Goal: Communication & Community: Answer question/provide support

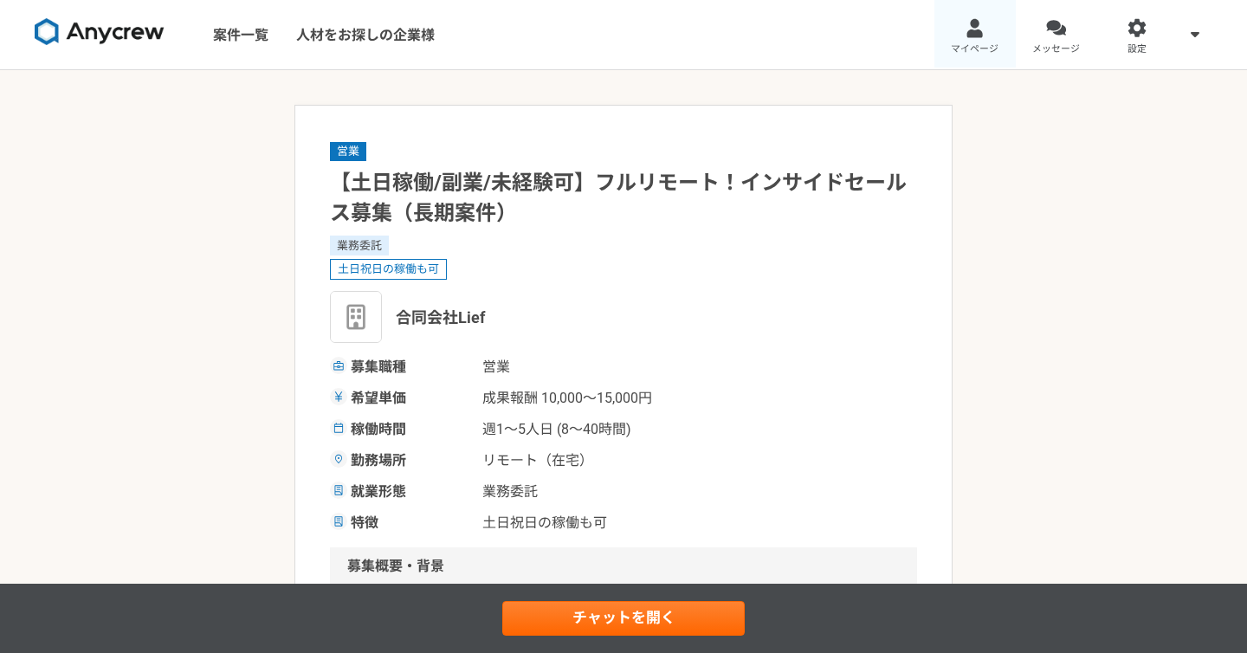
click at [962, 40] on link "マイページ" at bounding box center [974, 34] width 81 height 69
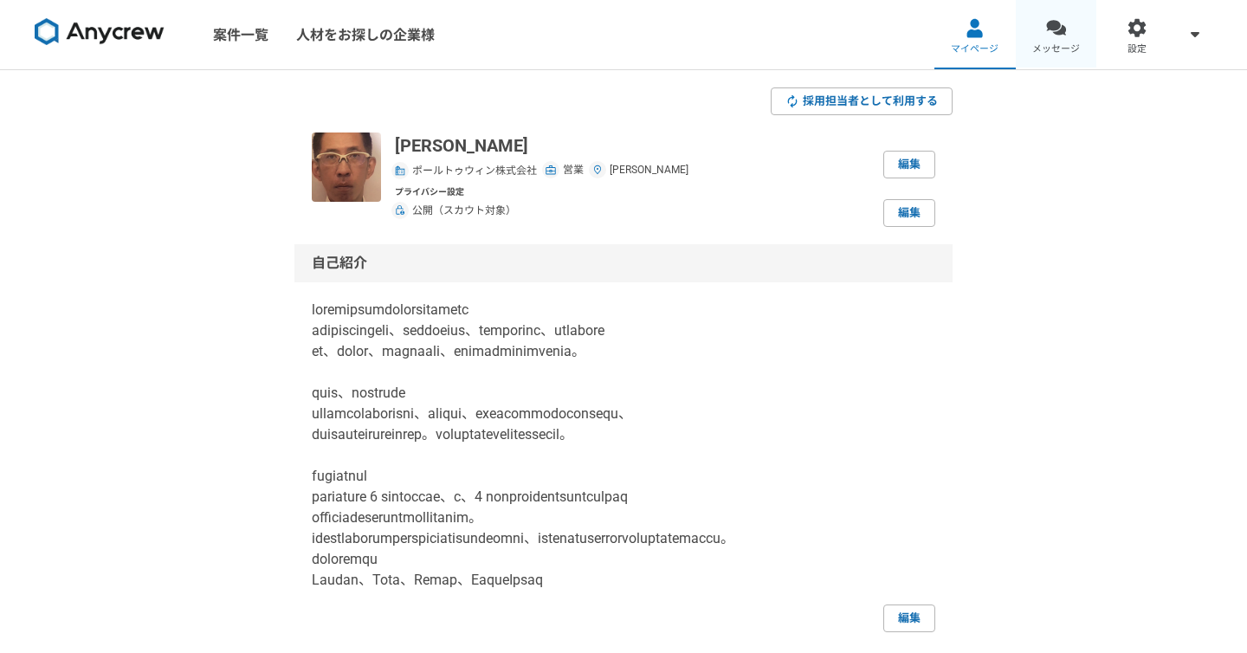
click at [1066, 30] on link "メッセージ" at bounding box center [1056, 34] width 81 height 69
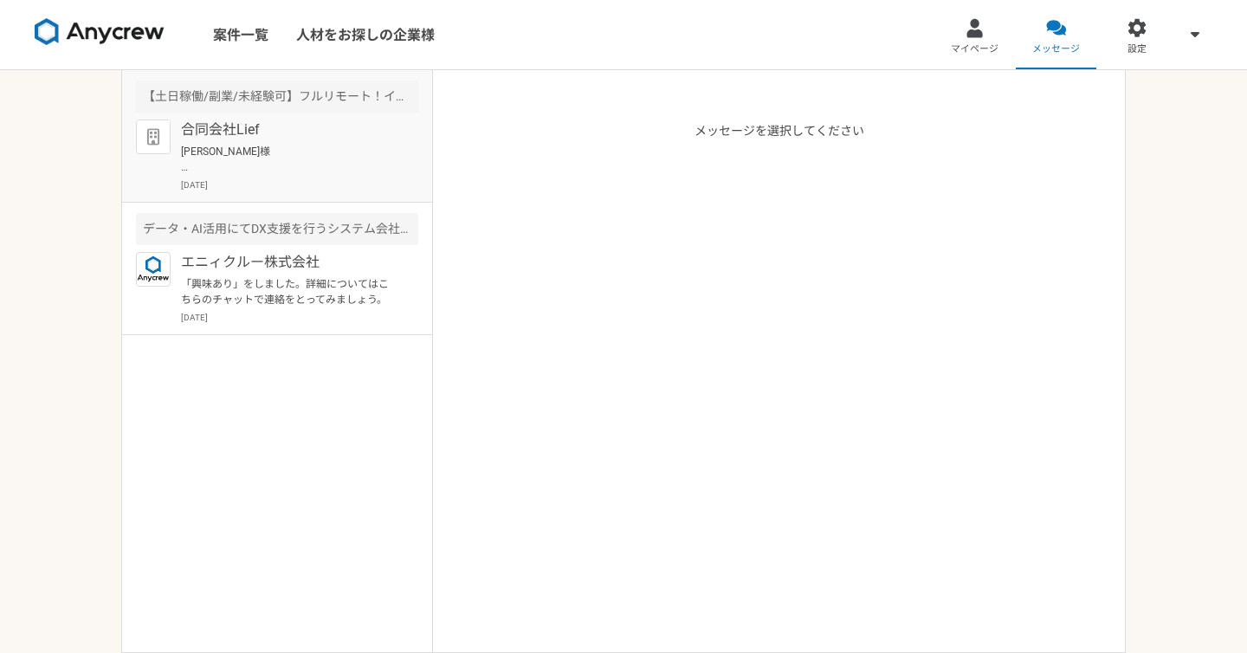
click at [362, 158] on p "[PERSON_NAME]様 お世話になっております。[PERSON_NAME]です。 ありがとうございます。 [DATE] · 14:00からよろしくお願い…" at bounding box center [288, 159] width 214 height 31
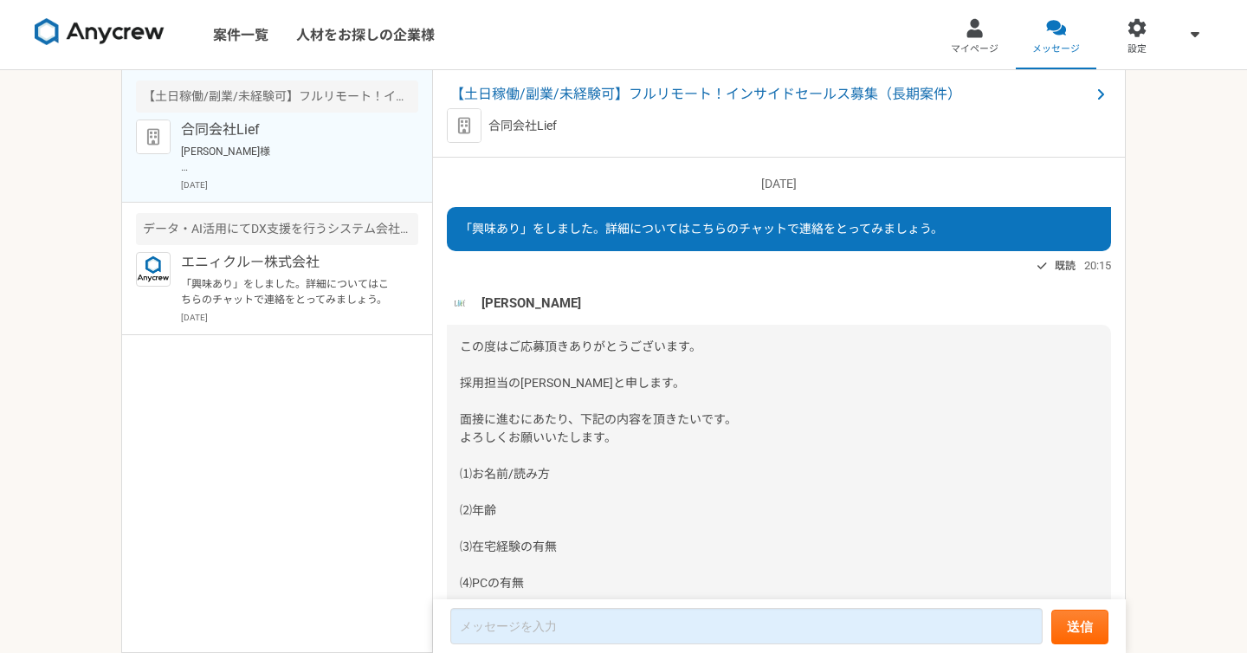
scroll to position [1493, 0]
